Goal: Task Accomplishment & Management: Use online tool/utility

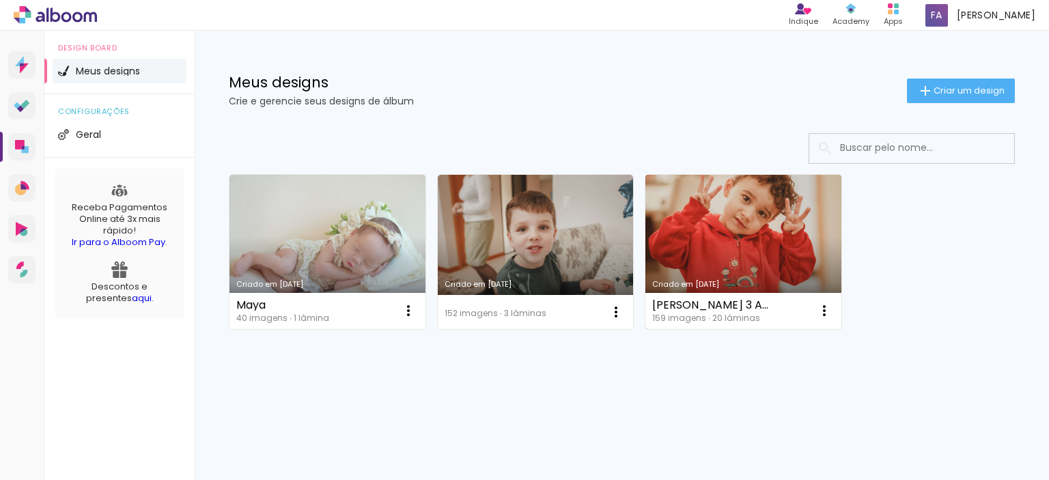
click at [756, 232] on link "Criado em [DATE]" at bounding box center [744, 252] width 196 height 154
